Goal: Task Accomplishment & Management: Use online tool/utility

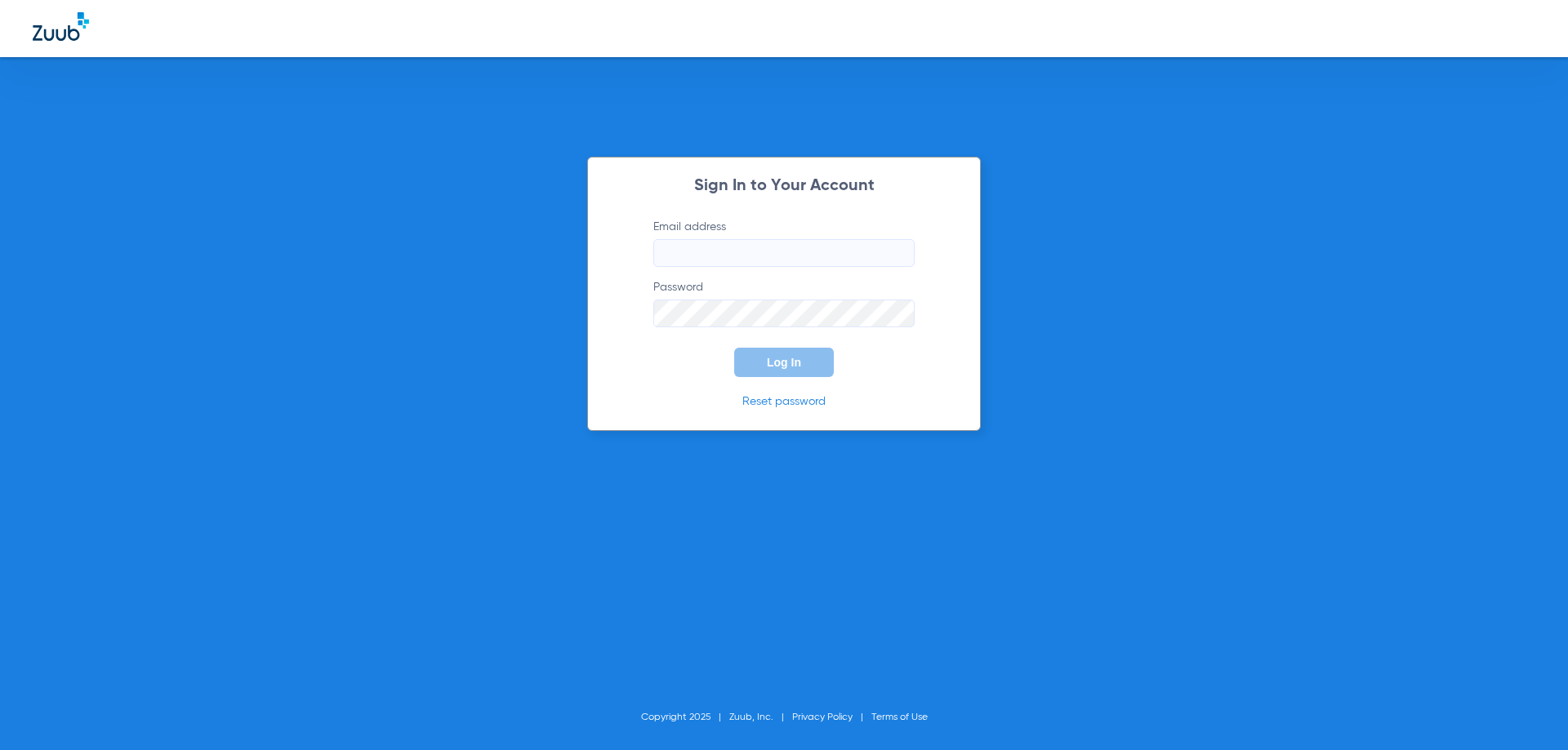
type input "[EMAIL_ADDRESS][DOMAIN_NAME]"
click at [773, 367] on span "Log In" at bounding box center [784, 362] width 34 height 13
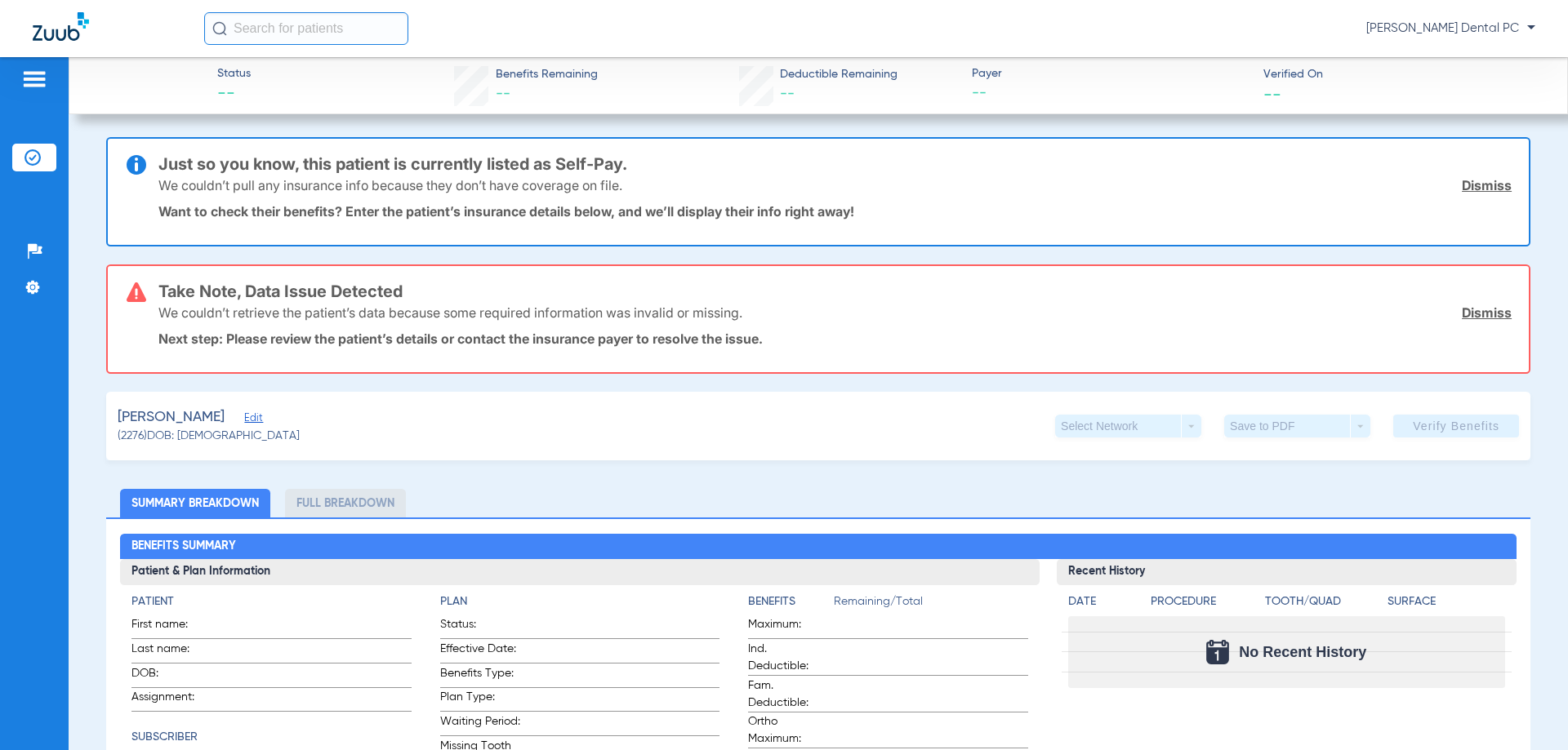
click at [30, 165] on li "Insurance Verification" at bounding box center [34, 158] width 44 height 28
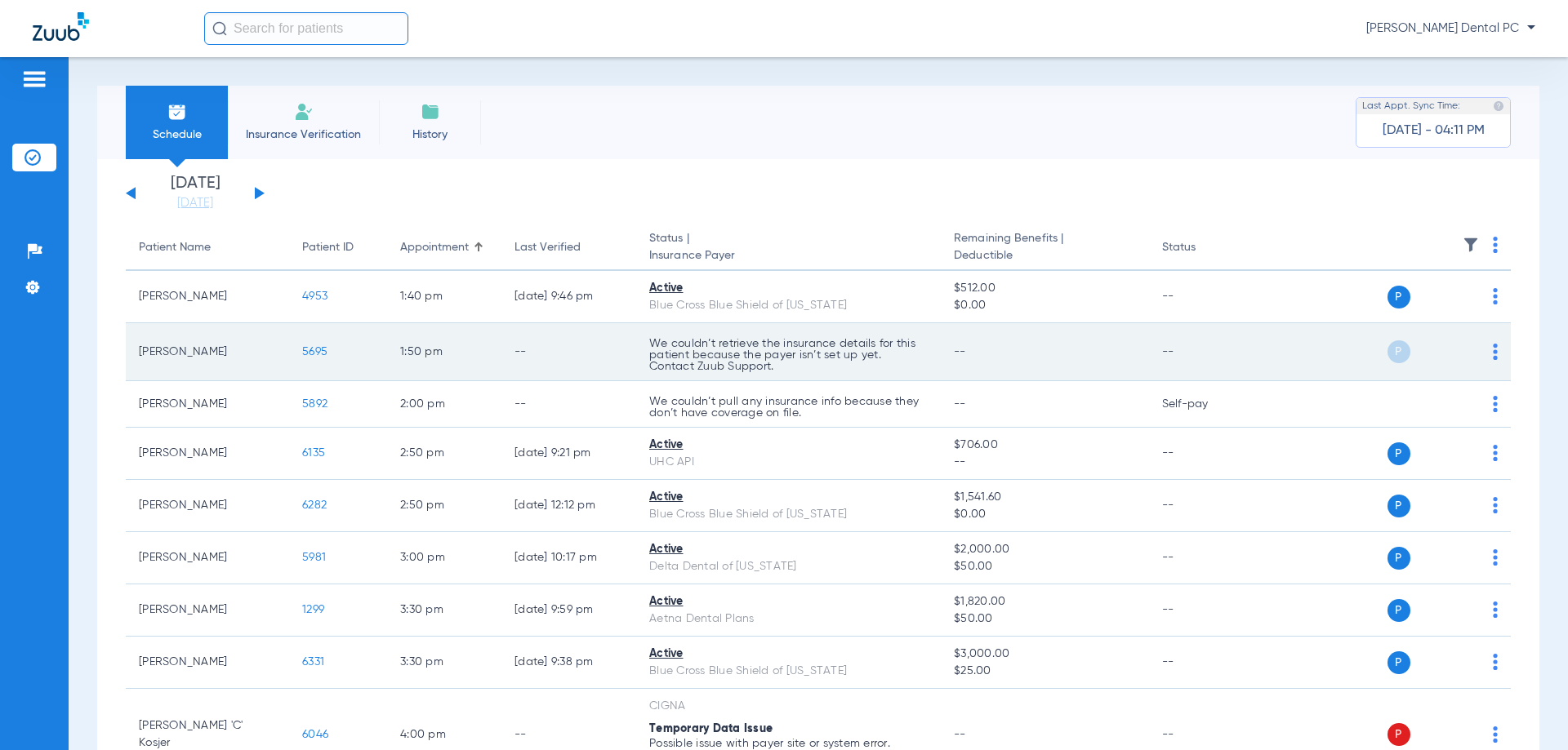
scroll to position [82, 0]
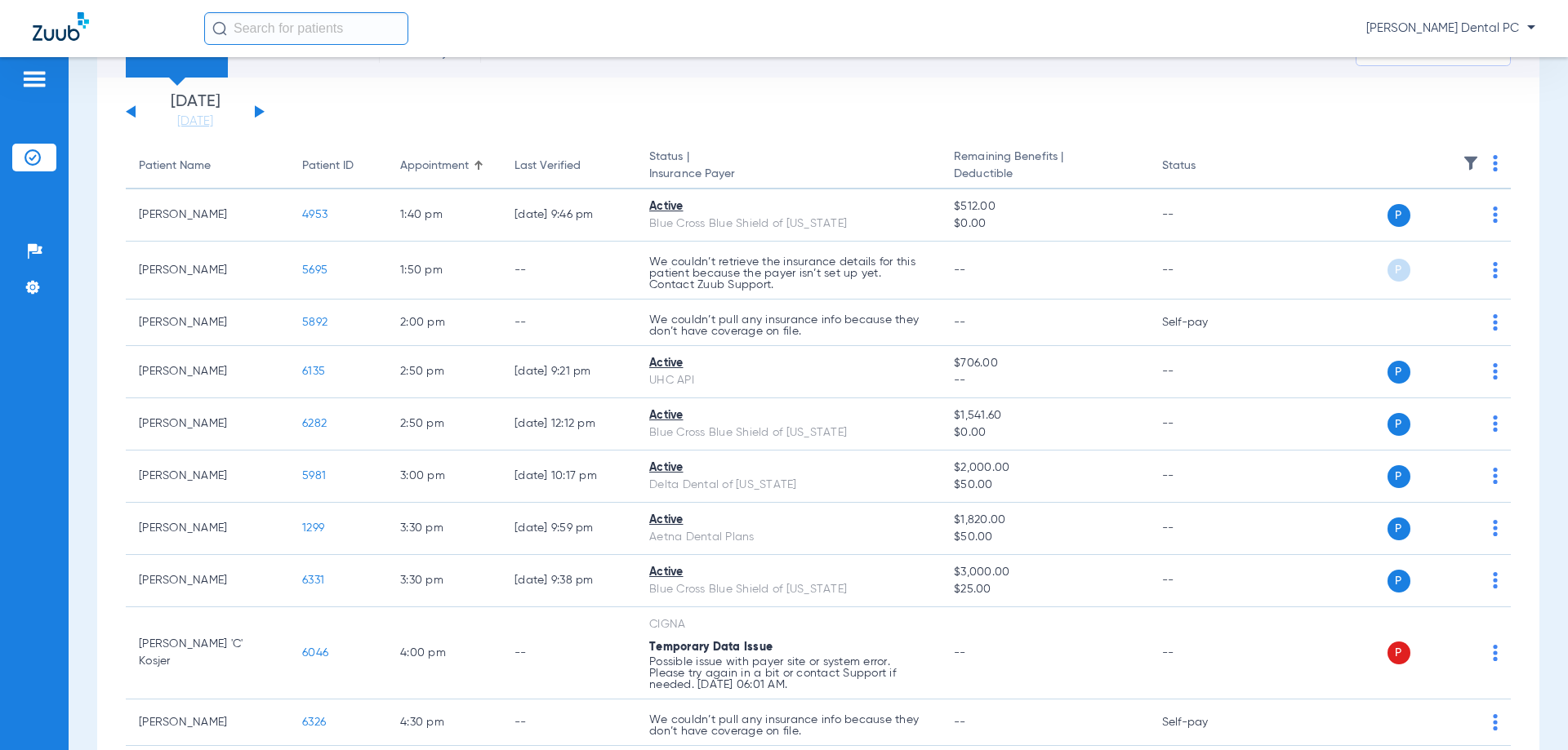
click at [256, 111] on button at bounding box center [259, 111] width 10 height 12
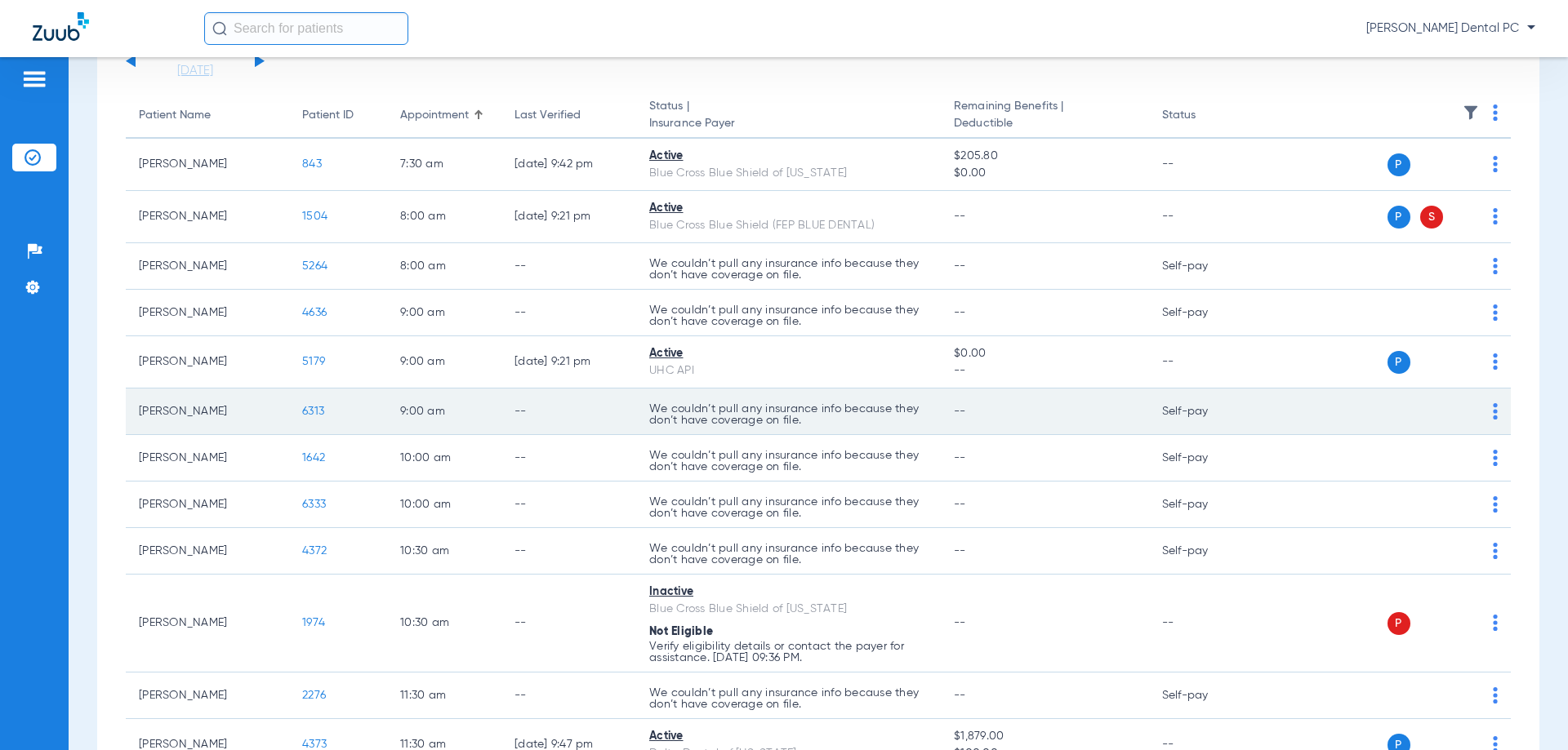
scroll to position [164, 0]
